Goal: Transaction & Acquisition: Purchase product/service

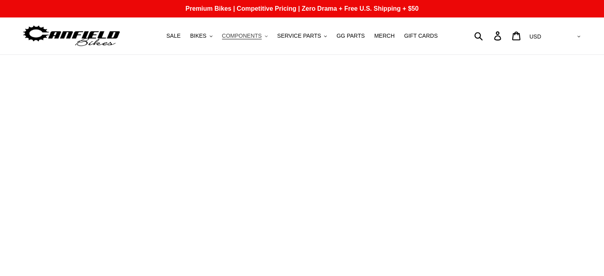
click at [262, 35] on span "COMPONENTS" at bounding box center [242, 36] width 40 height 7
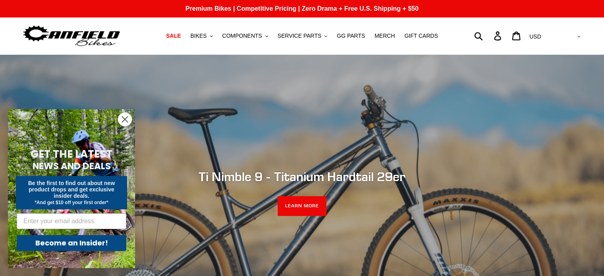
drag, startPoint x: 123, startPoint y: 115, endPoint x: 197, endPoint y: 71, distance: 86.5
click at [123, 115] on circle "Close dialog" at bounding box center [124, 119] width 13 height 13
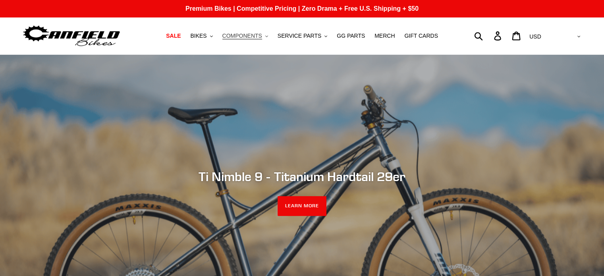
click at [257, 36] on span "COMPONENTS" at bounding box center [242, 36] width 40 height 7
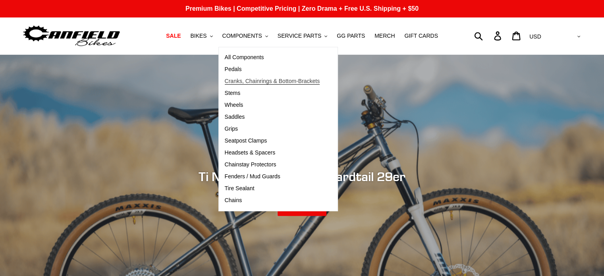
click at [244, 83] on span "Cranks, Chainrings & Bottom-Brackets" at bounding box center [272, 81] width 95 height 7
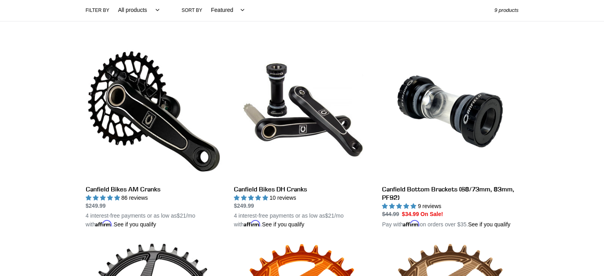
scroll to position [198, 0]
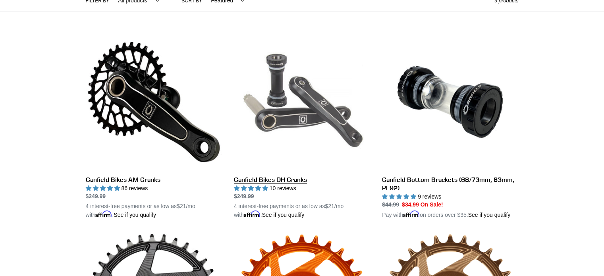
click at [270, 111] on link "Canfield Bikes DH Cranks" at bounding box center [302, 127] width 136 height 186
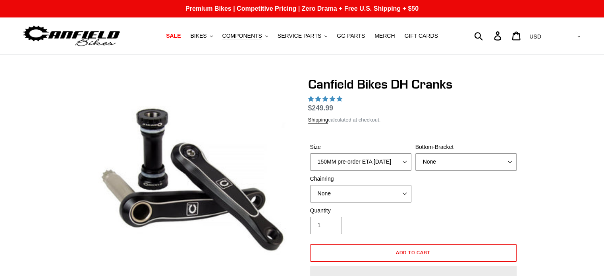
select select "highest-rating"
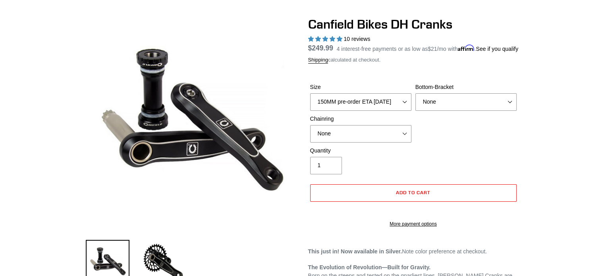
scroll to position [79, 0]
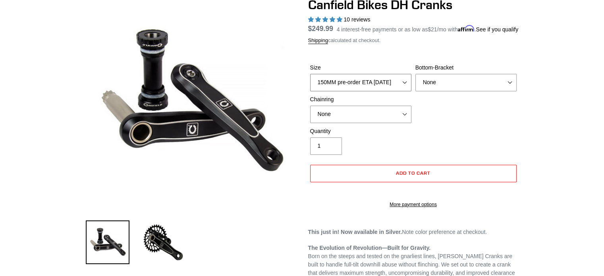
click at [406, 91] on select "150MM pre-order ETA 9/30/25 155MM pre-order ETA 9/30/25 160MM 165MM" at bounding box center [360, 82] width 101 height 17
select select "165MM"
click at [310, 83] on select "150MM pre-order ETA 9/30/25 155MM pre-order ETA 9/30/25 160MM 165MM" at bounding box center [360, 82] width 101 height 17
